Goal: Task Accomplishment & Management: Manage account settings

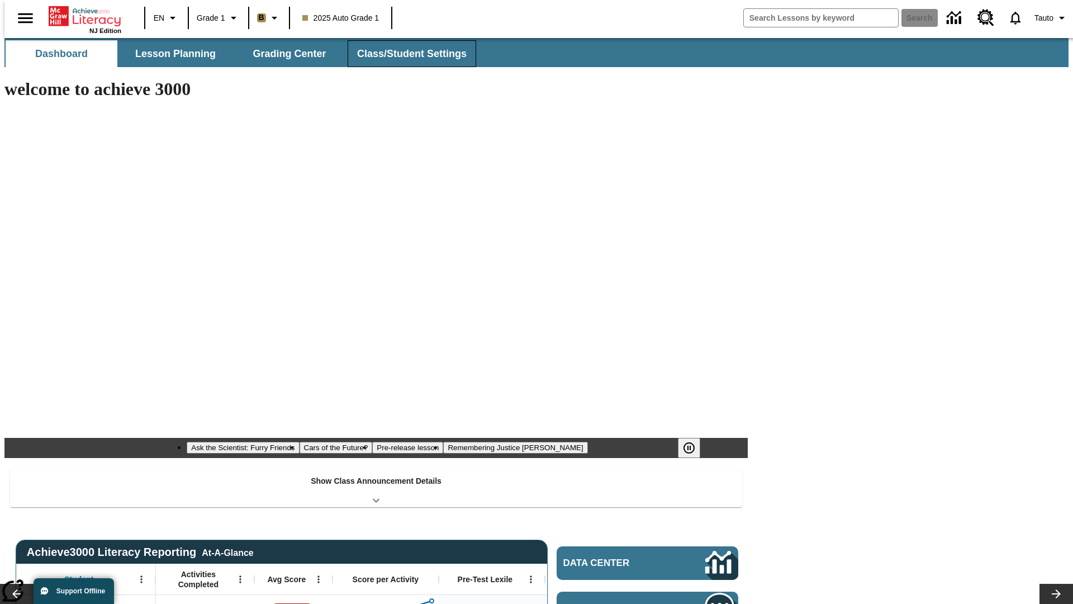
click at [406, 54] on button "Class/Student Settings" at bounding box center [412, 53] width 129 height 27
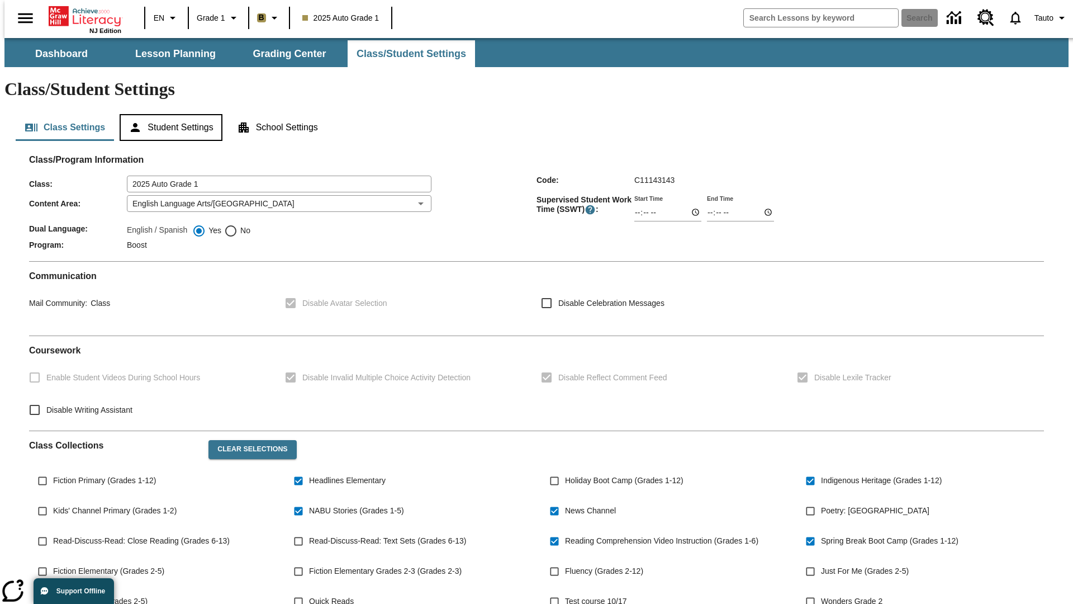
click at [168, 114] on button "Student Settings" at bounding box center [171, 127] width 102 height 27
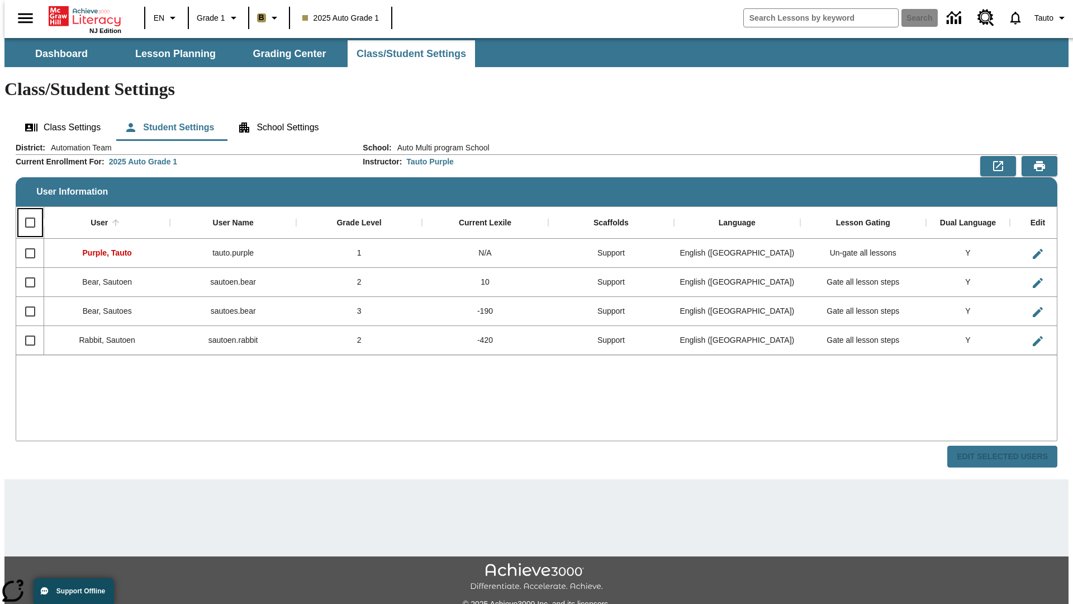
click at [25, 211] on input "Select all rows" at bounding box center [29, 222] width 23 height 23
checkbox input "true"
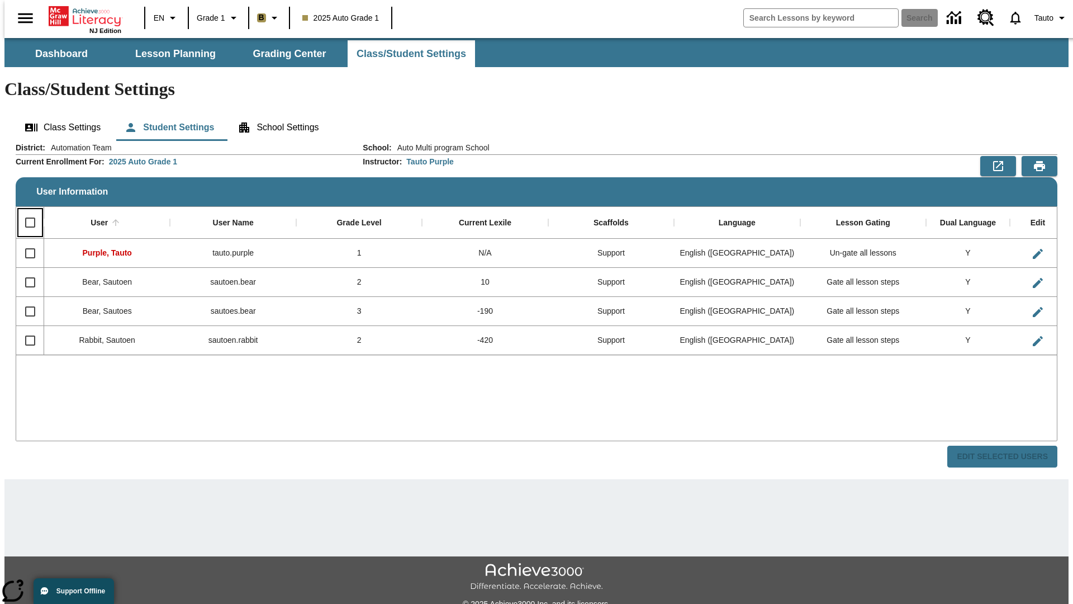
checkbox input "true"
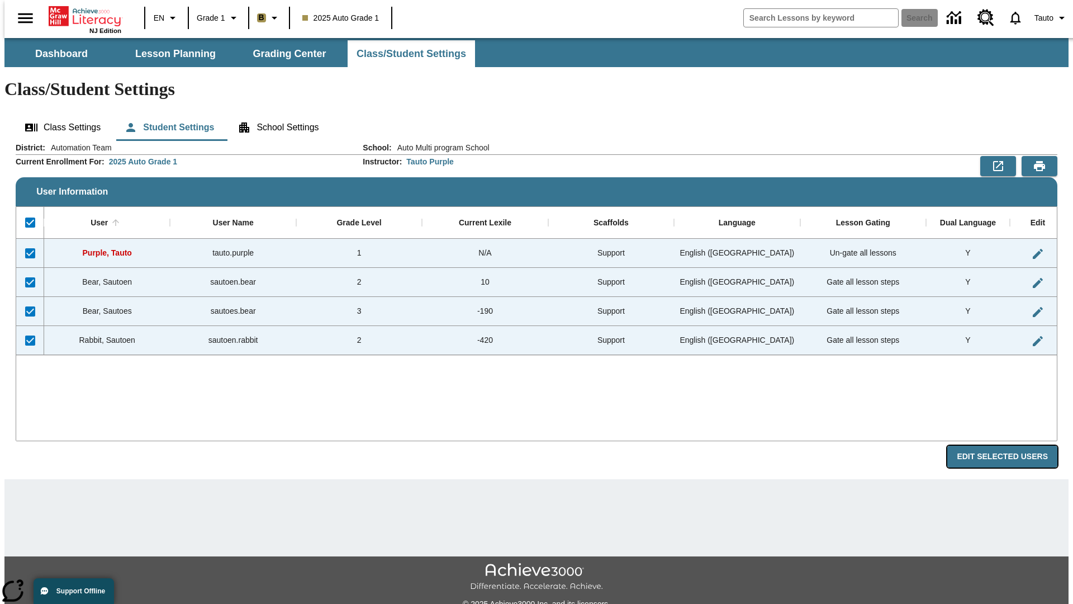
click at [1011, 445] on button "Edit Selected Users" at bounding box center [1002, 456] width 110 height 22
